Goal: Transaction & Acquisition: Purchase product/service

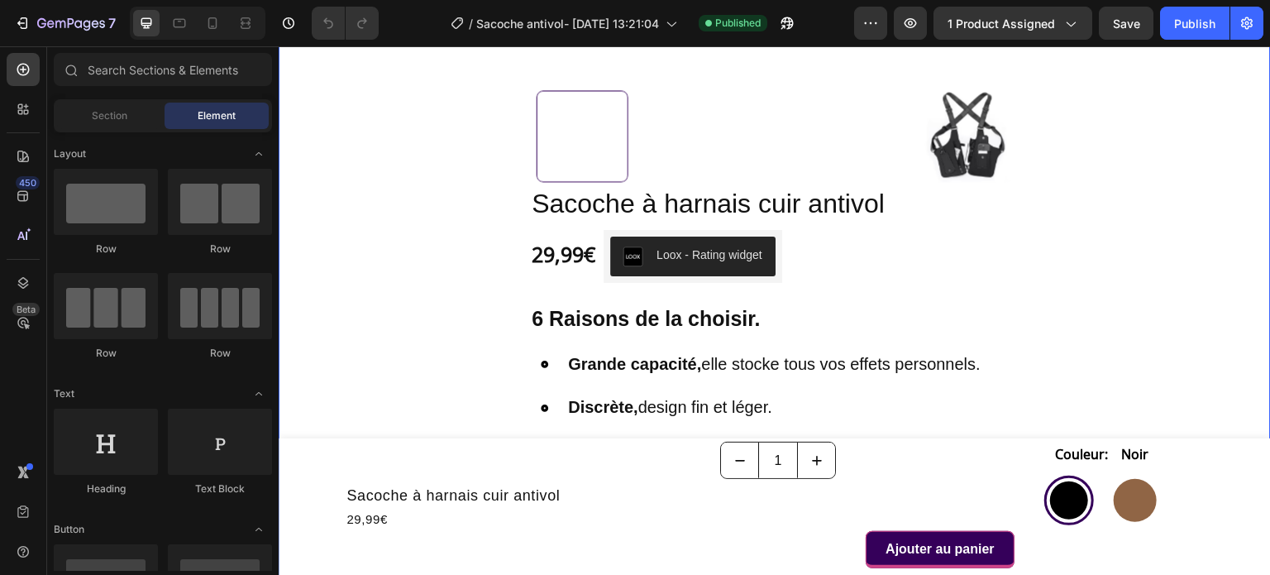
radio input "true"
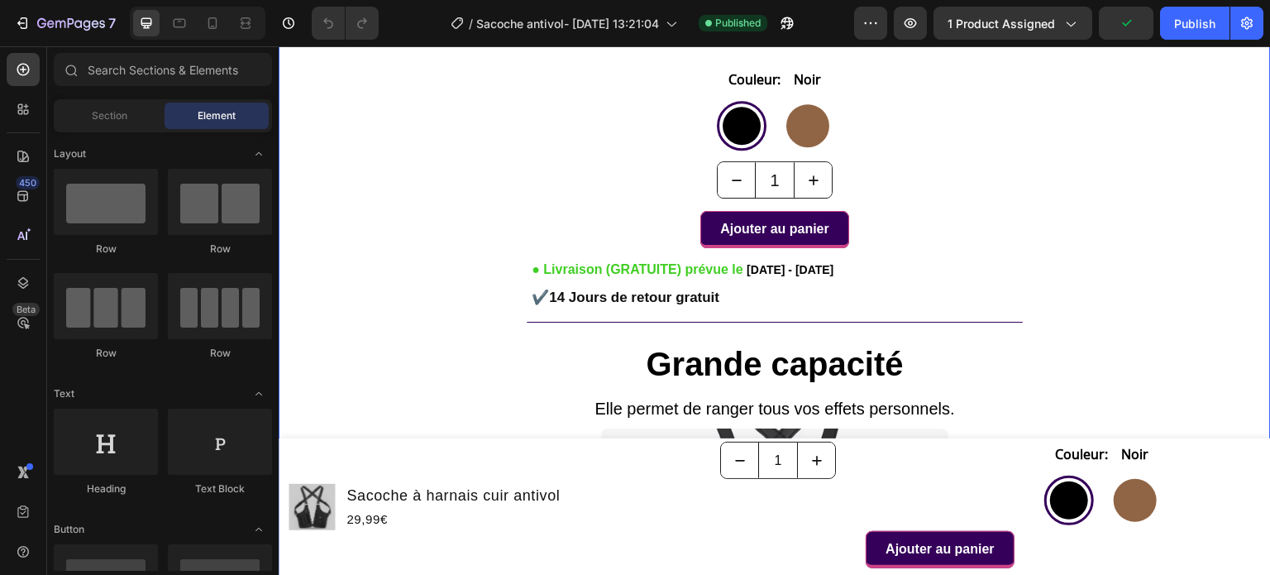
scroll to position [1075, 0]
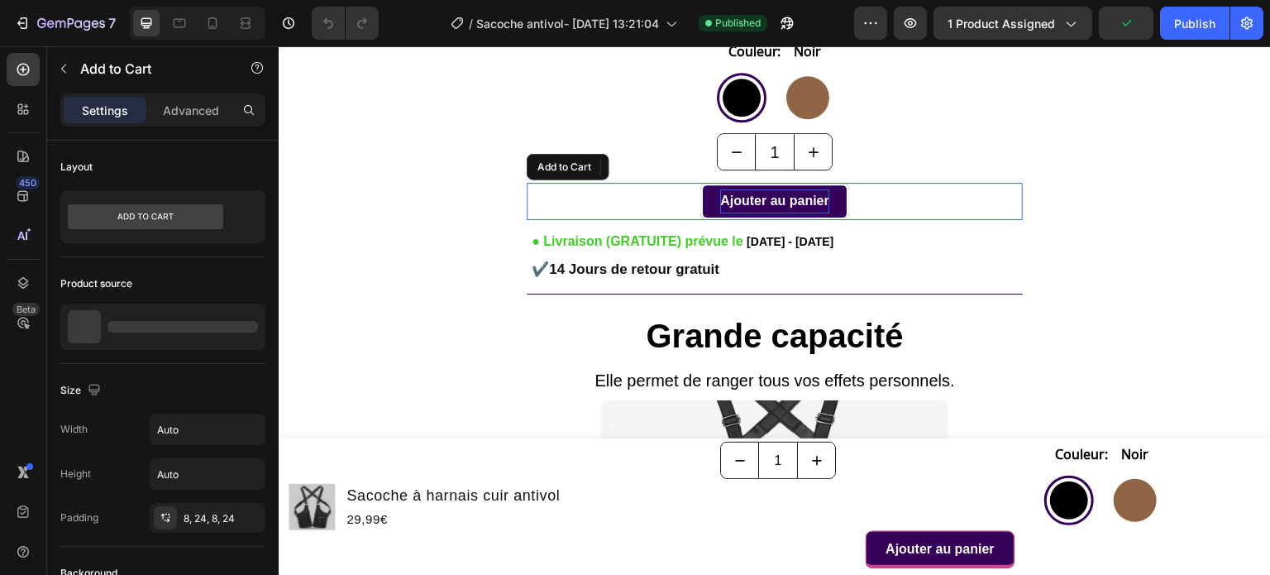
click at [805, 200] on div "Ajouter au panier" at bounding box center [774, 201] width 109 height 24
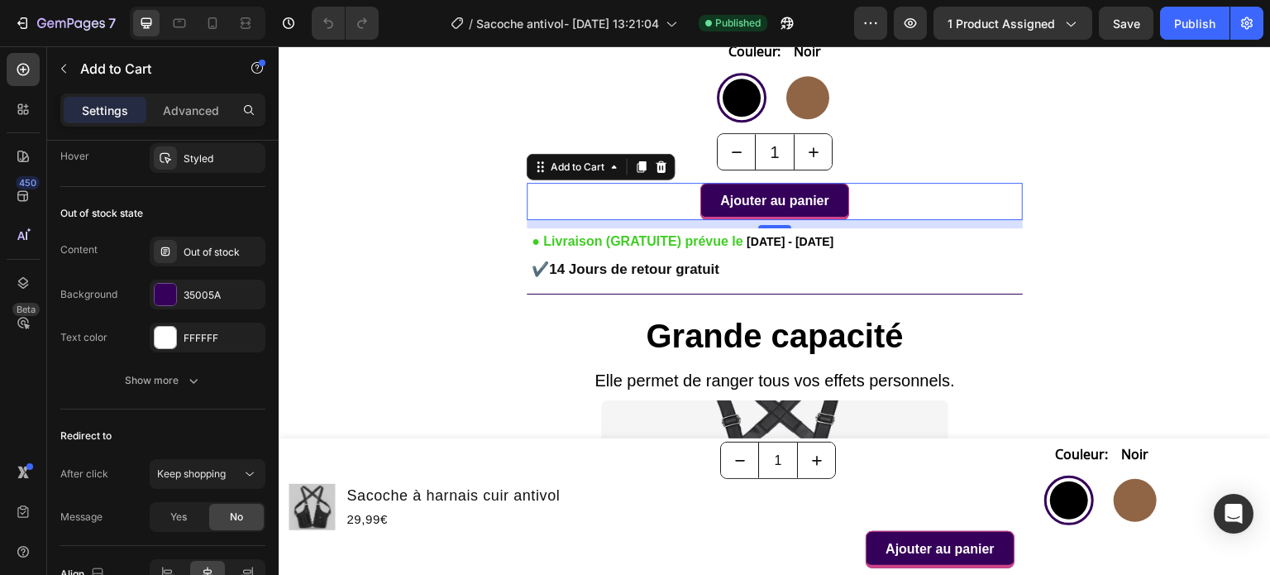
scroll to position [1323, 0]
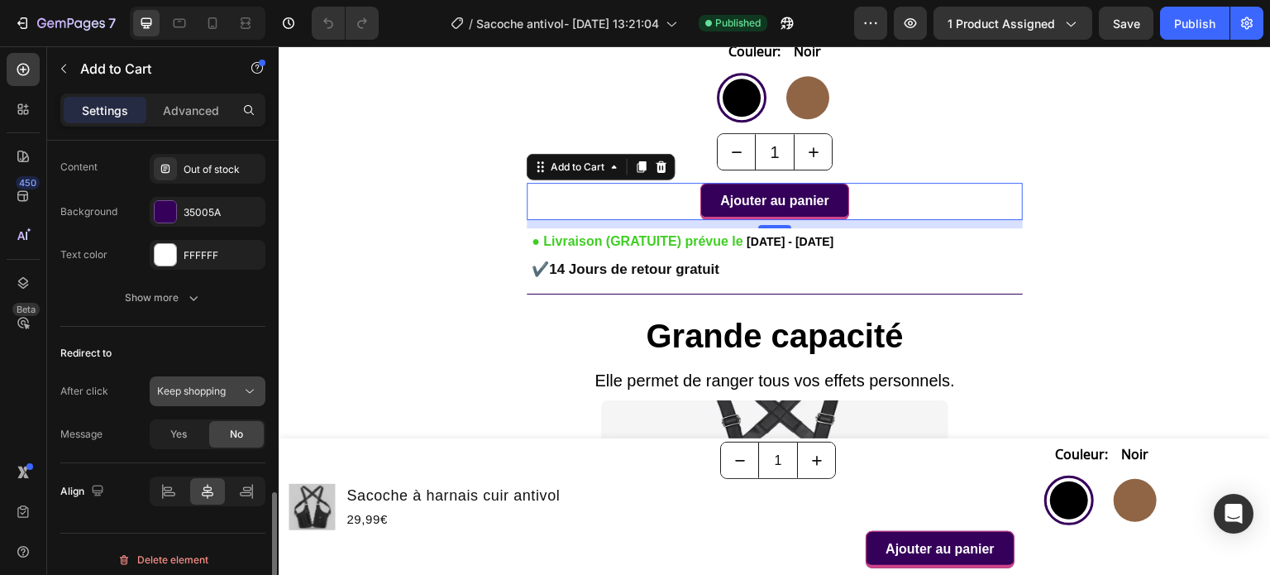
click at [203, 386] on span "Keep shopping" at bounding box center [191, 390] width 69 height 12
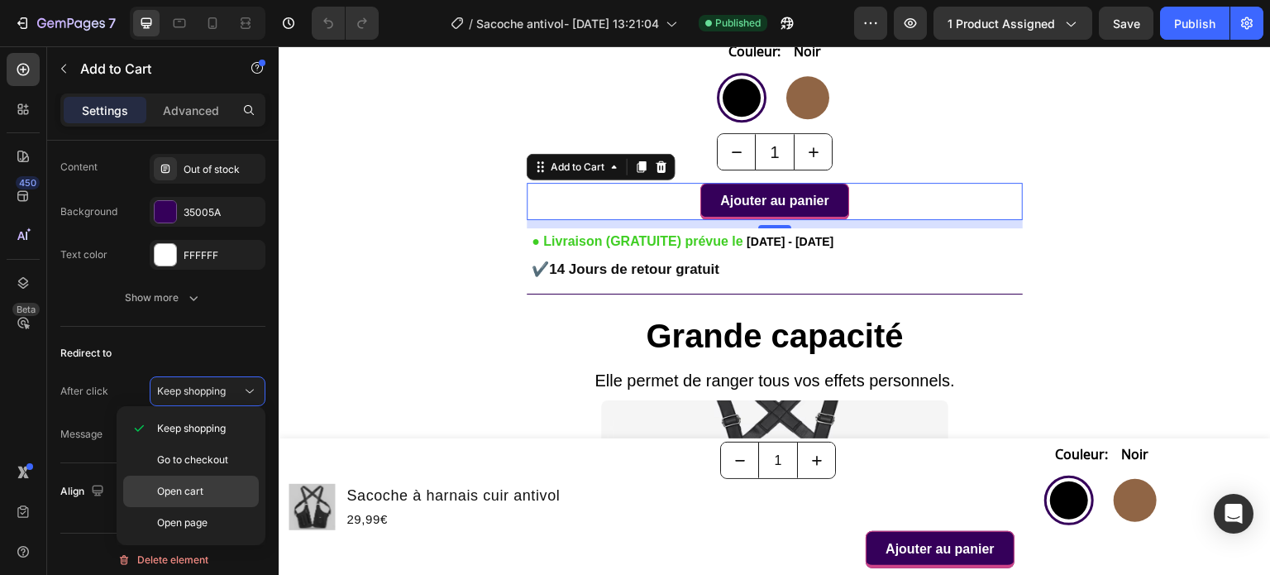
click at [222, 485] on p "Open cart" at bounding box center [204, 491] width 94 height 15
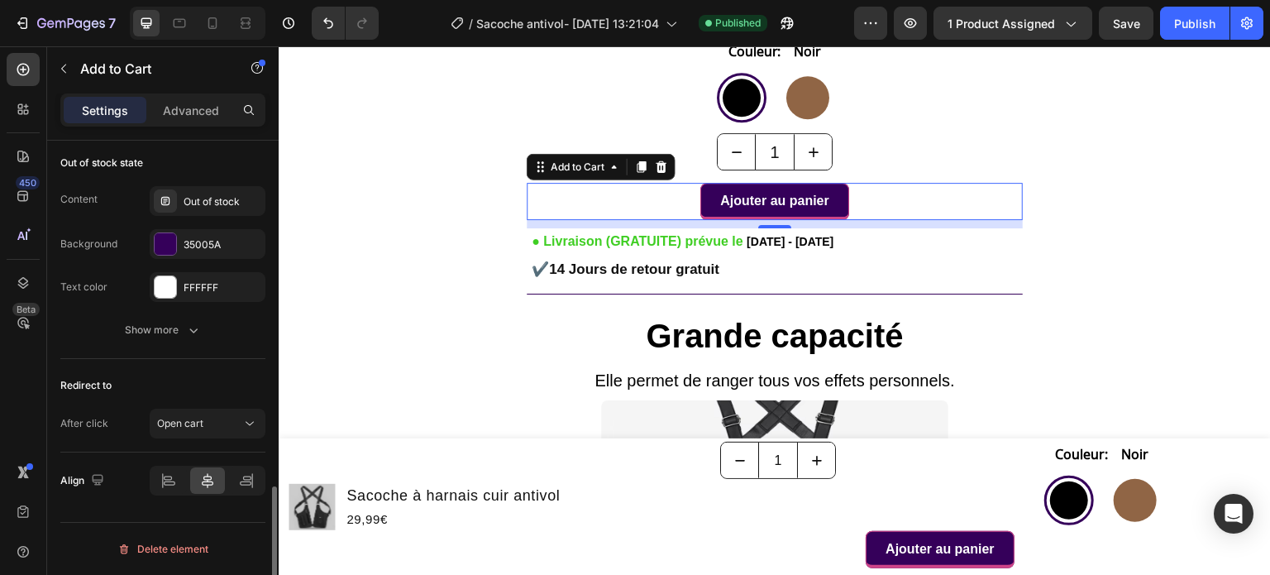
scroll to position [1286, 0]
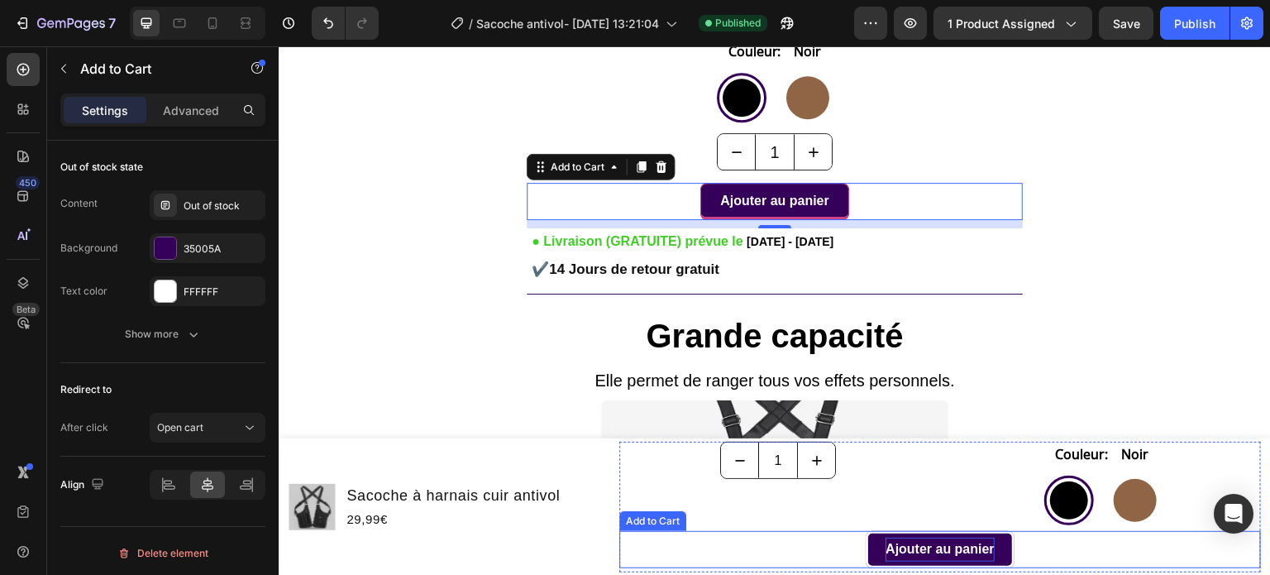
click at [901, 545] on div "Ajouter au panier" at bounding box center [939, 549] width 109 height 24
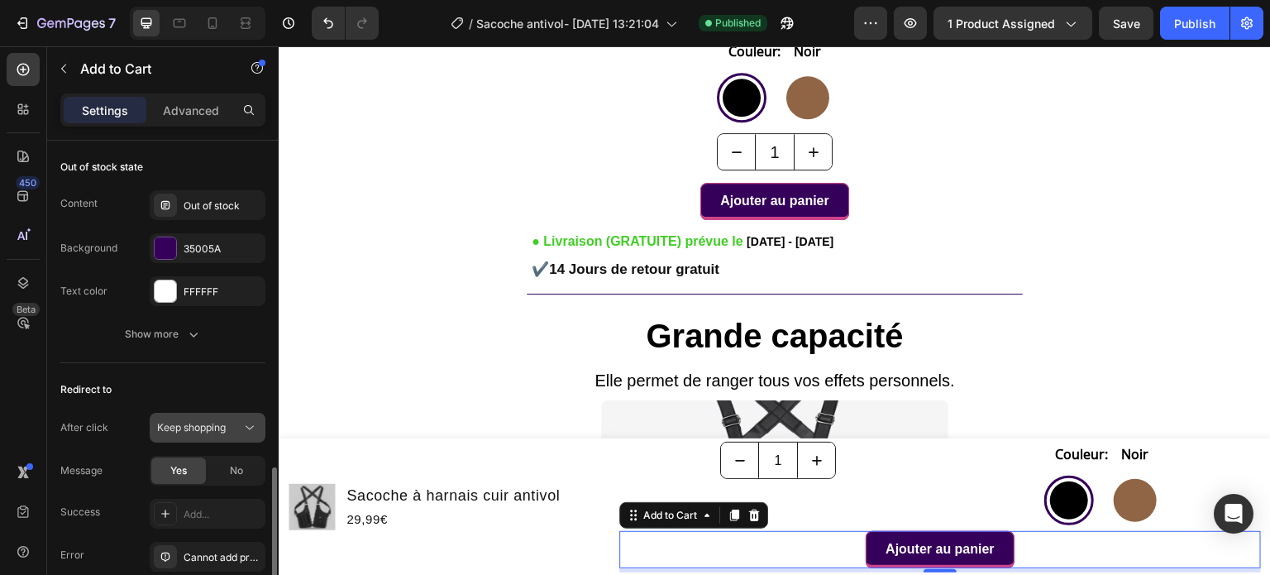
click at [187, 427] on span "Keep shopping" at bounding box center [191, 427] width 69 height 12
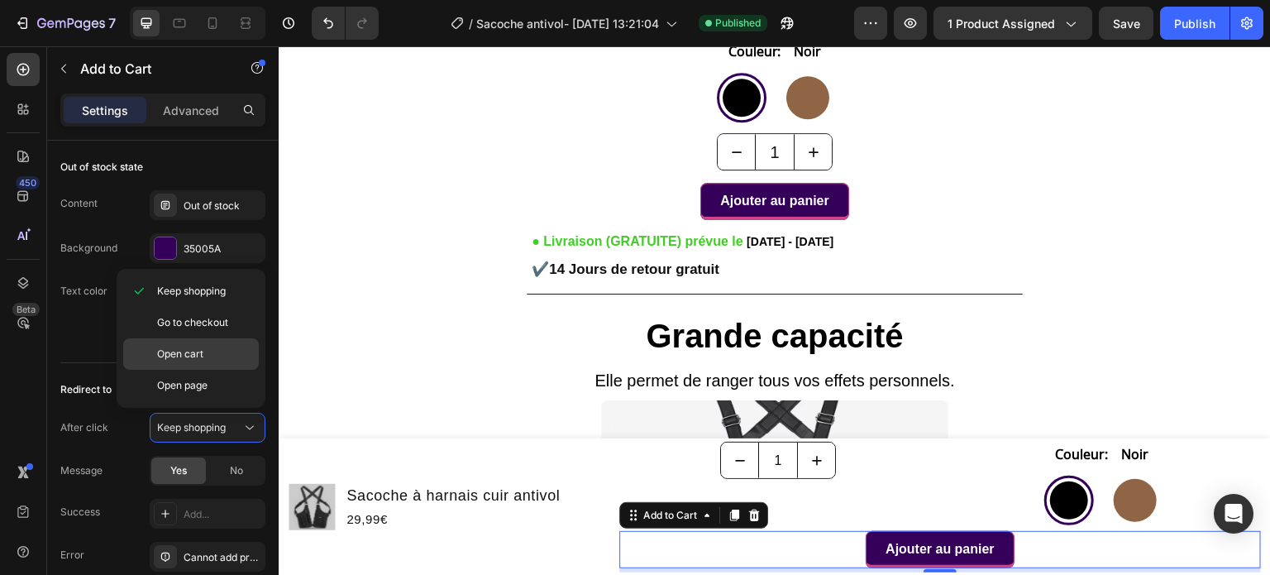
click at [218, 370] on div "Open cart" at bounding box center [191, 385] width 136 height 31
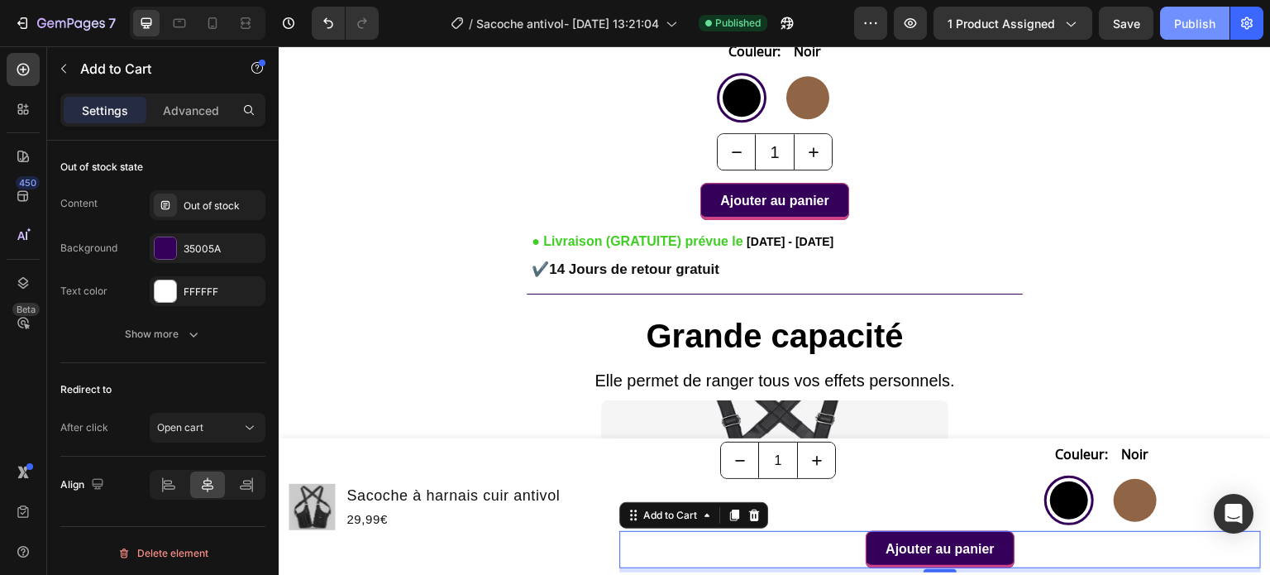
click at [1185, 17] on div "Publish" at bounding box center [1194, 23] width 41 height 17
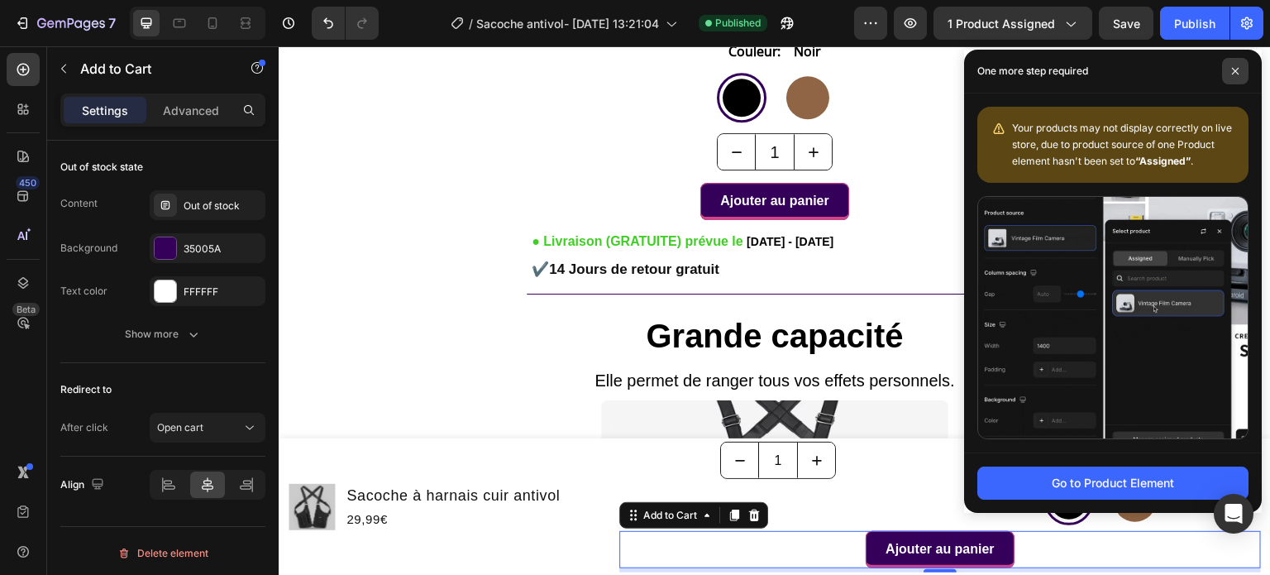
click at [1235, 69] on icon at bounding box center [1235, 71] width 8 height 8
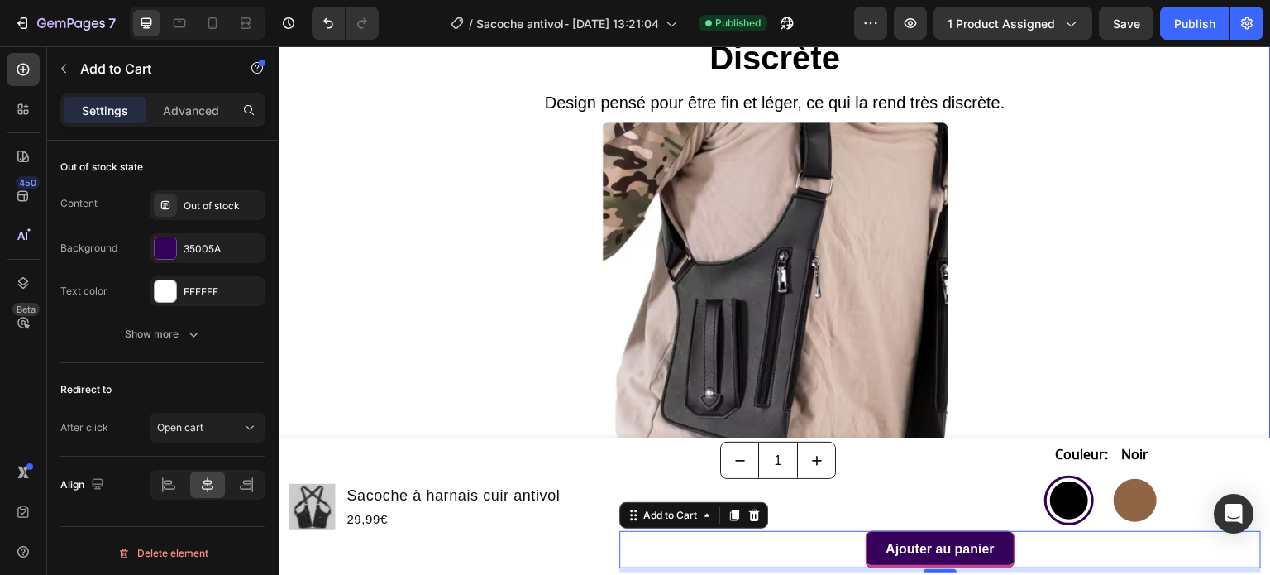
scroll to position [1819, 0]
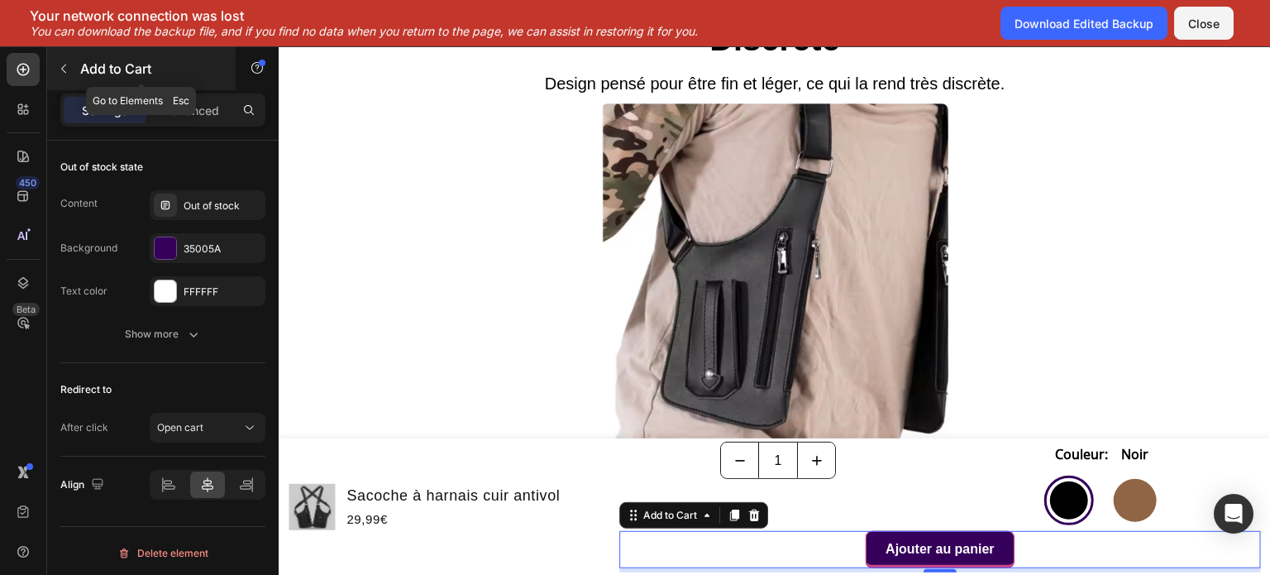
click at [69, 62] on icon "button" at bounding box center [63, 68] width 13 height 13
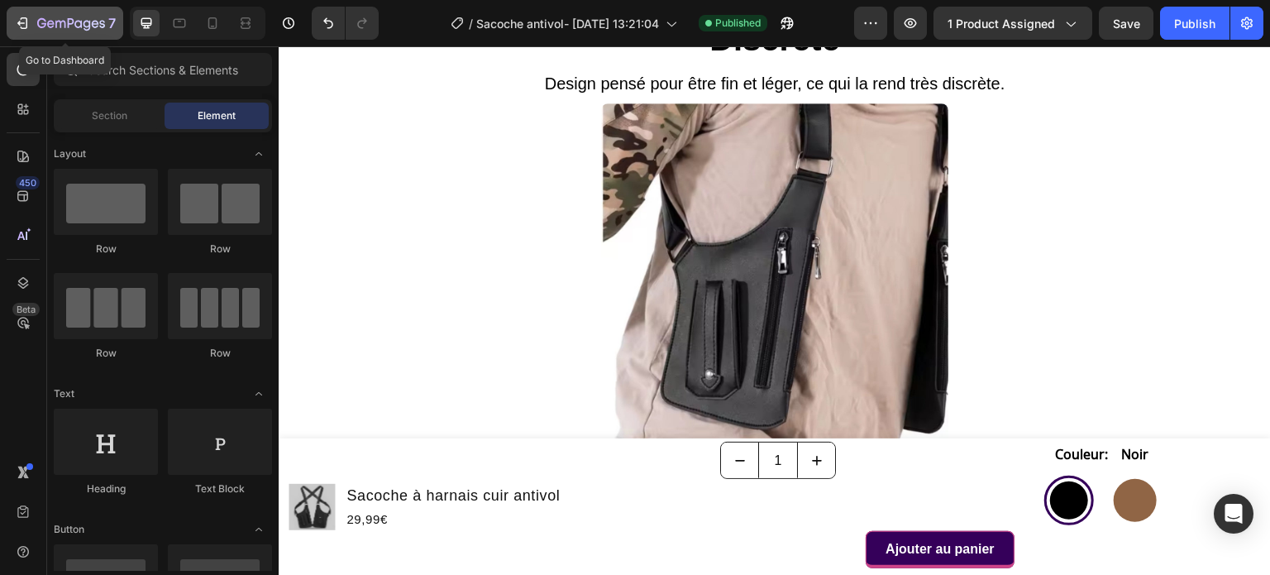
click at [17, 18] on icon "button" at bounding box center [22, 23] width 17 height 17
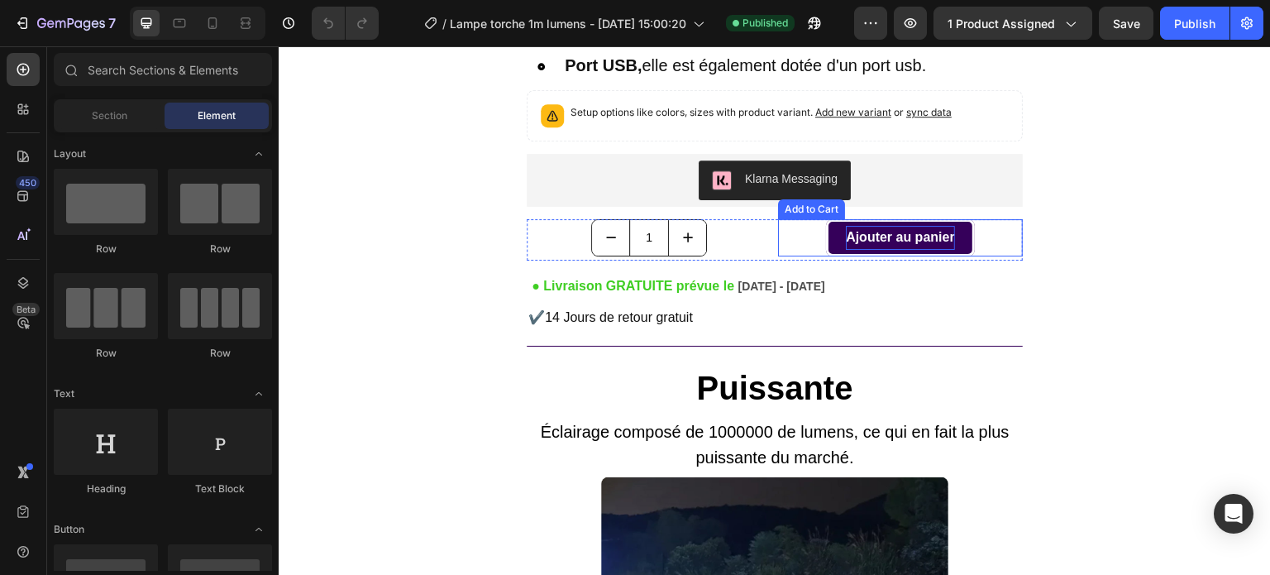
click at [848, 232] on div "Ajouter au panier" at bounding box center [900, 238] width 109 height 24
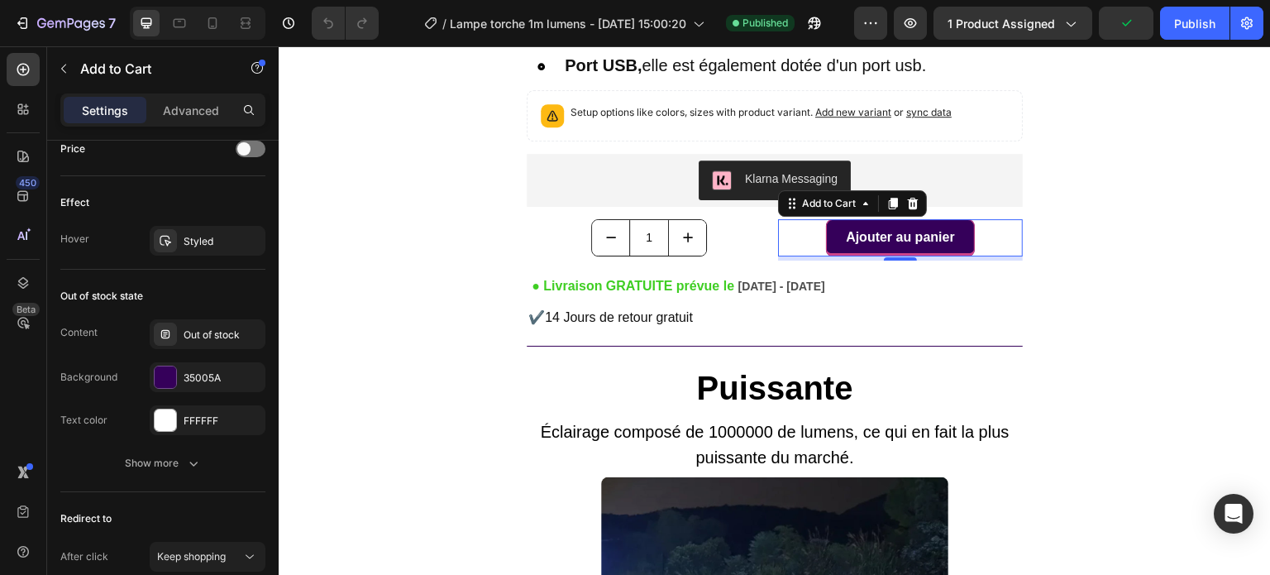
scroll to position [1329, 0]
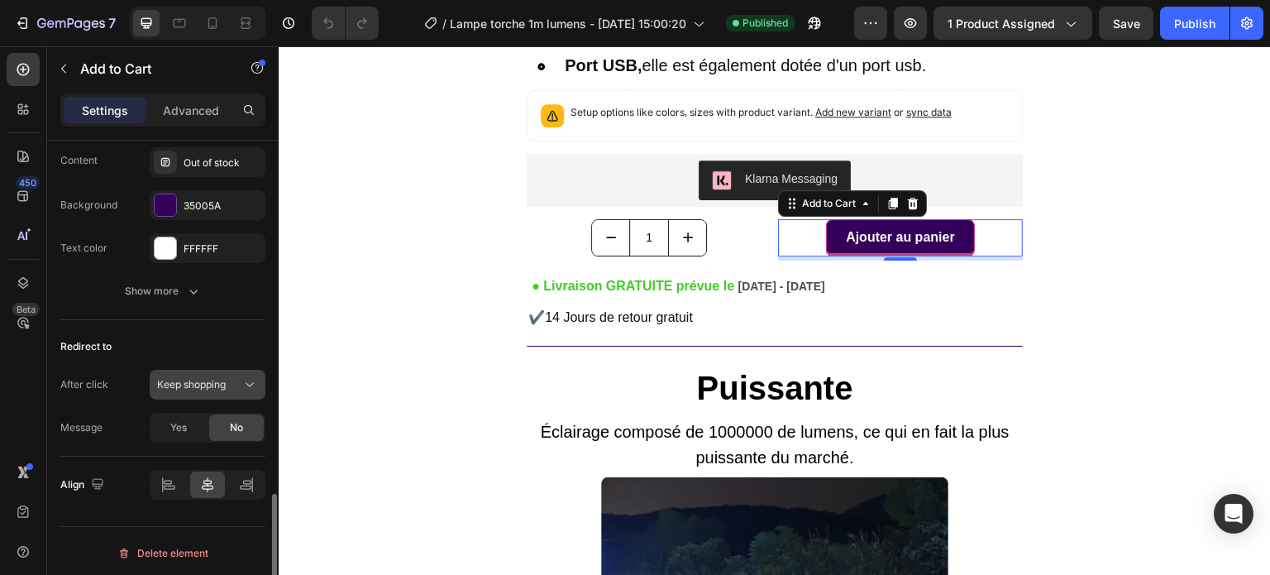
click at [208, 378] on span "Keep shopping" at bounding box center [191, 384] width 69 height 12
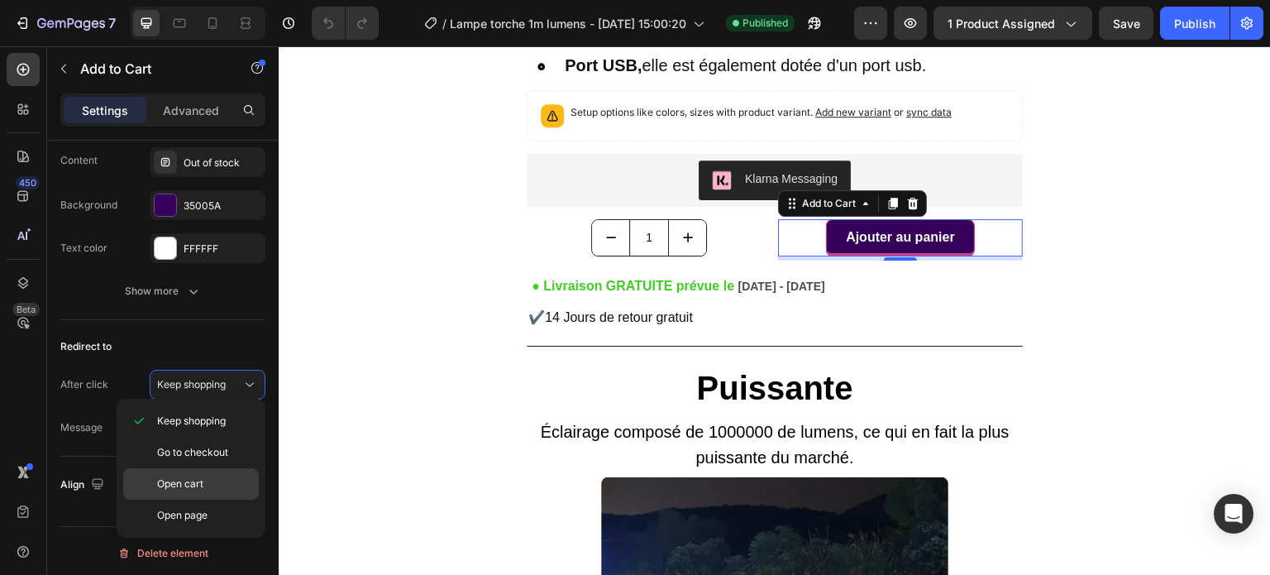
click at [185, 499] on div "Open cart" at bounding box center [191, 514] width 136 height 31
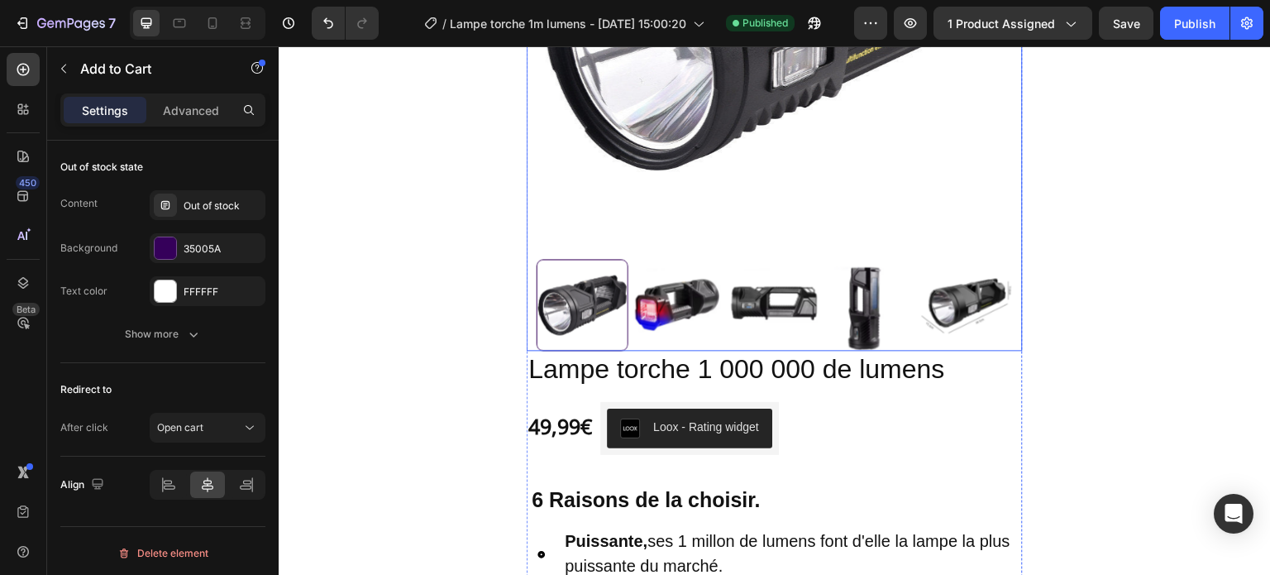
scroll to position [0, 0]
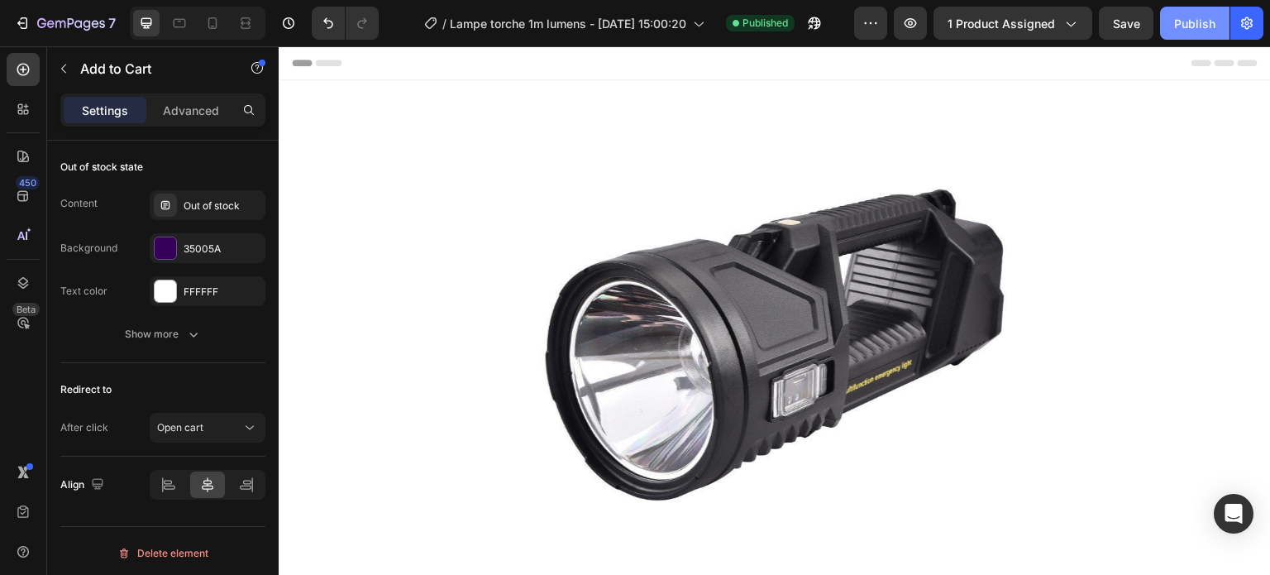
click at [1195, 22] on div "Publish" at bounding box center [1194, 23] width 41 height 17
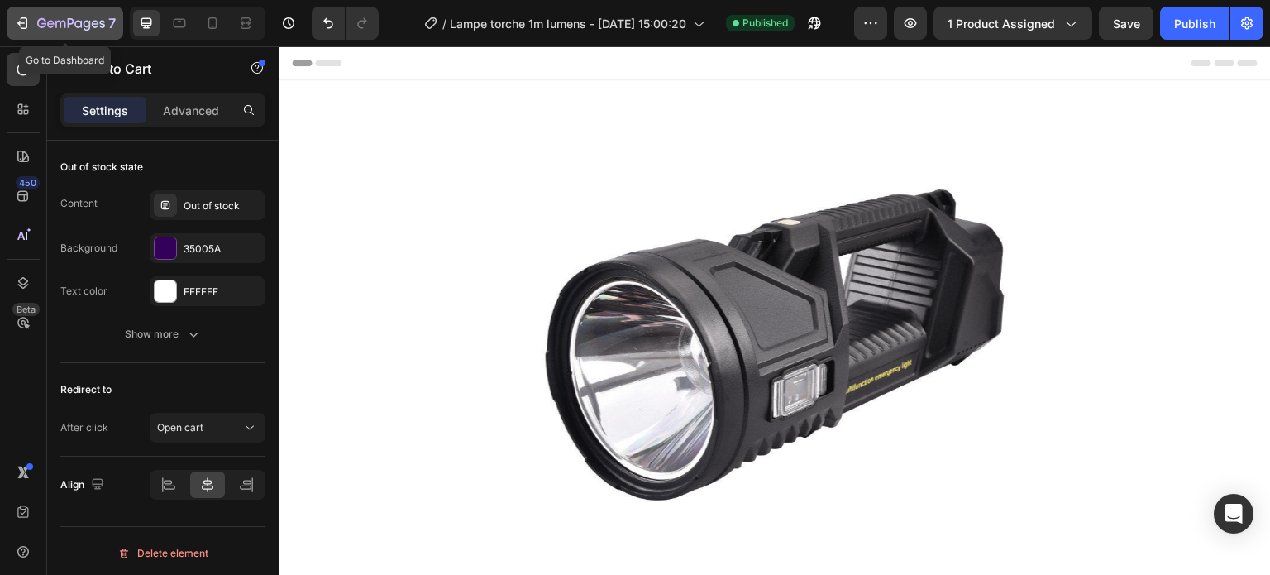
click at [17, 31] on div "7" at bounding box center [65, 23] width 102 height 20
